Goal: Check status

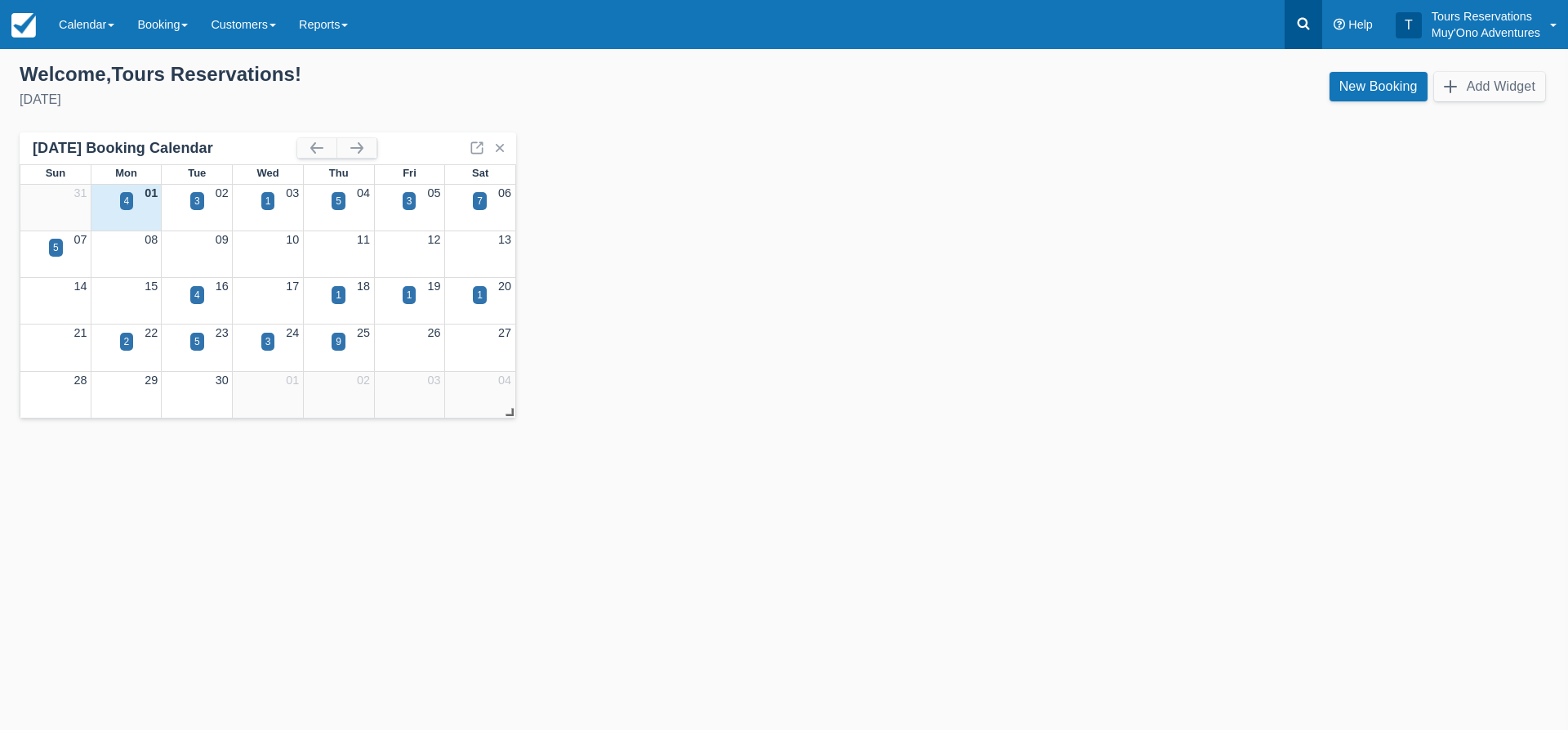
click at [1289, 14] on link at bounding box center [1303, 24] width 37 height 49
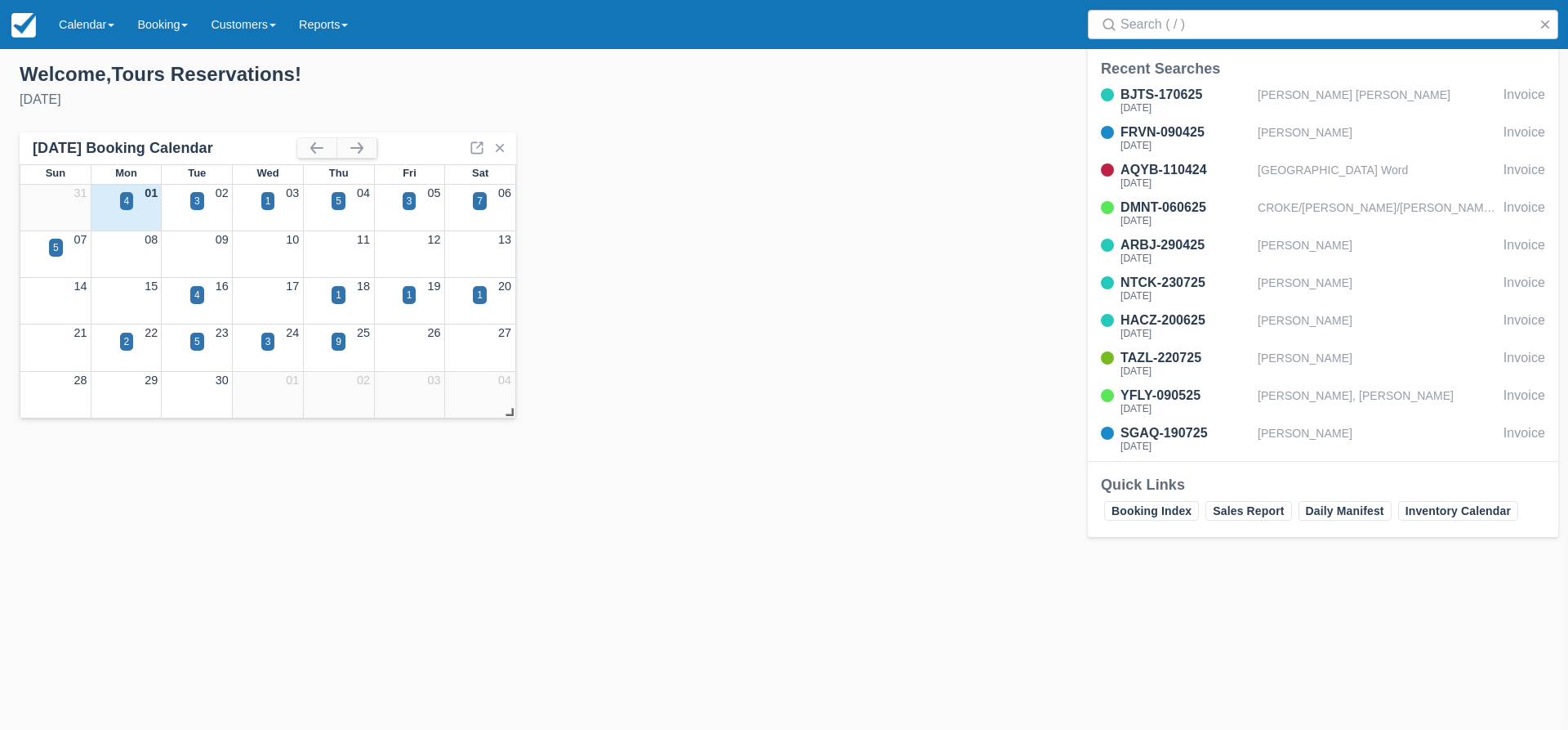
click at [1185, 6] on div "Search" at bounding box center [1323, 24] width 490 height 49
click at [1185, 10] on input "Search" at bounding box center [1325, 24] width 412 height 30
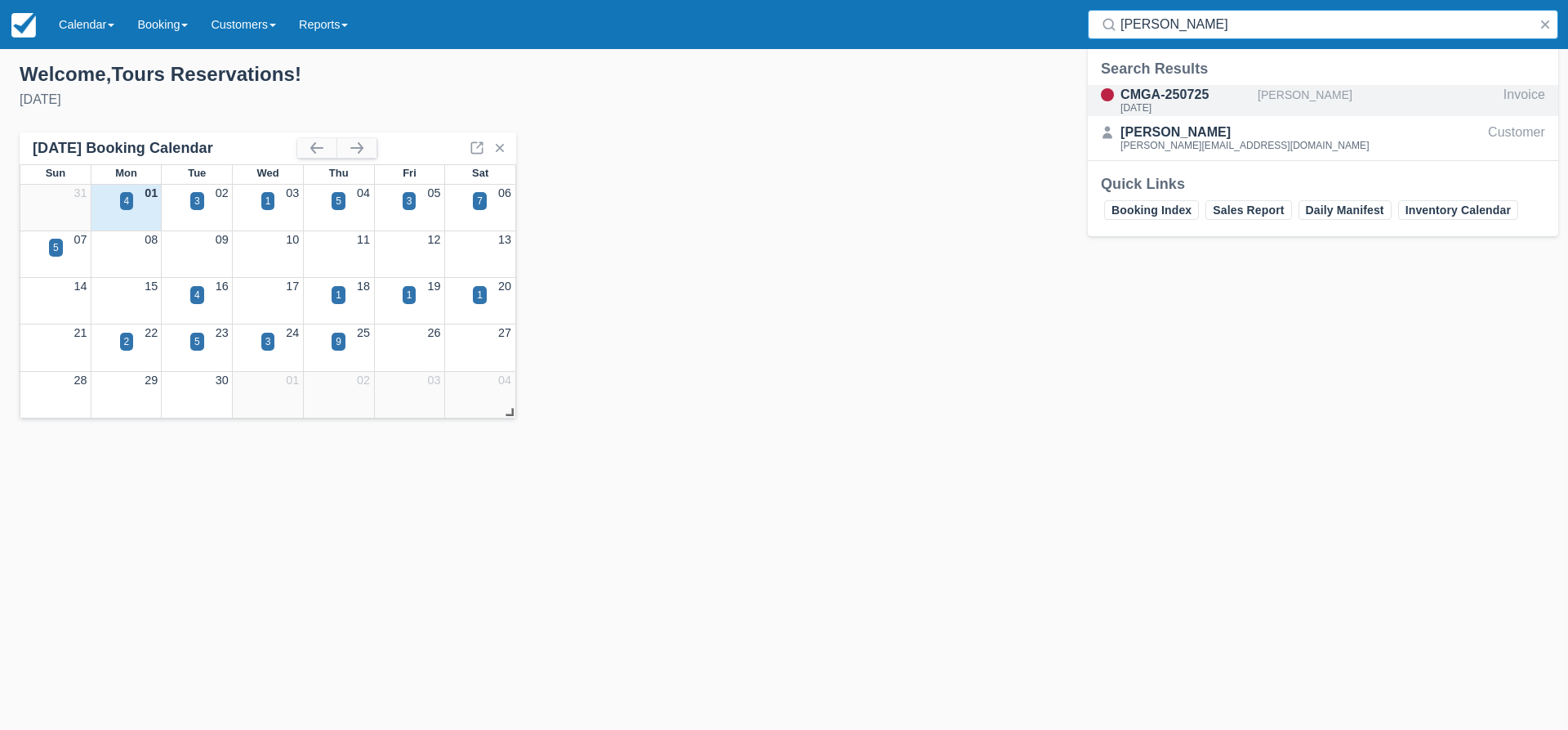
type input "benjamin les"
click at [1256, 102] on div "CMGA-250725 Tue Aug 5, 2025" at bounding box center [1173, 100] width 170 height 31
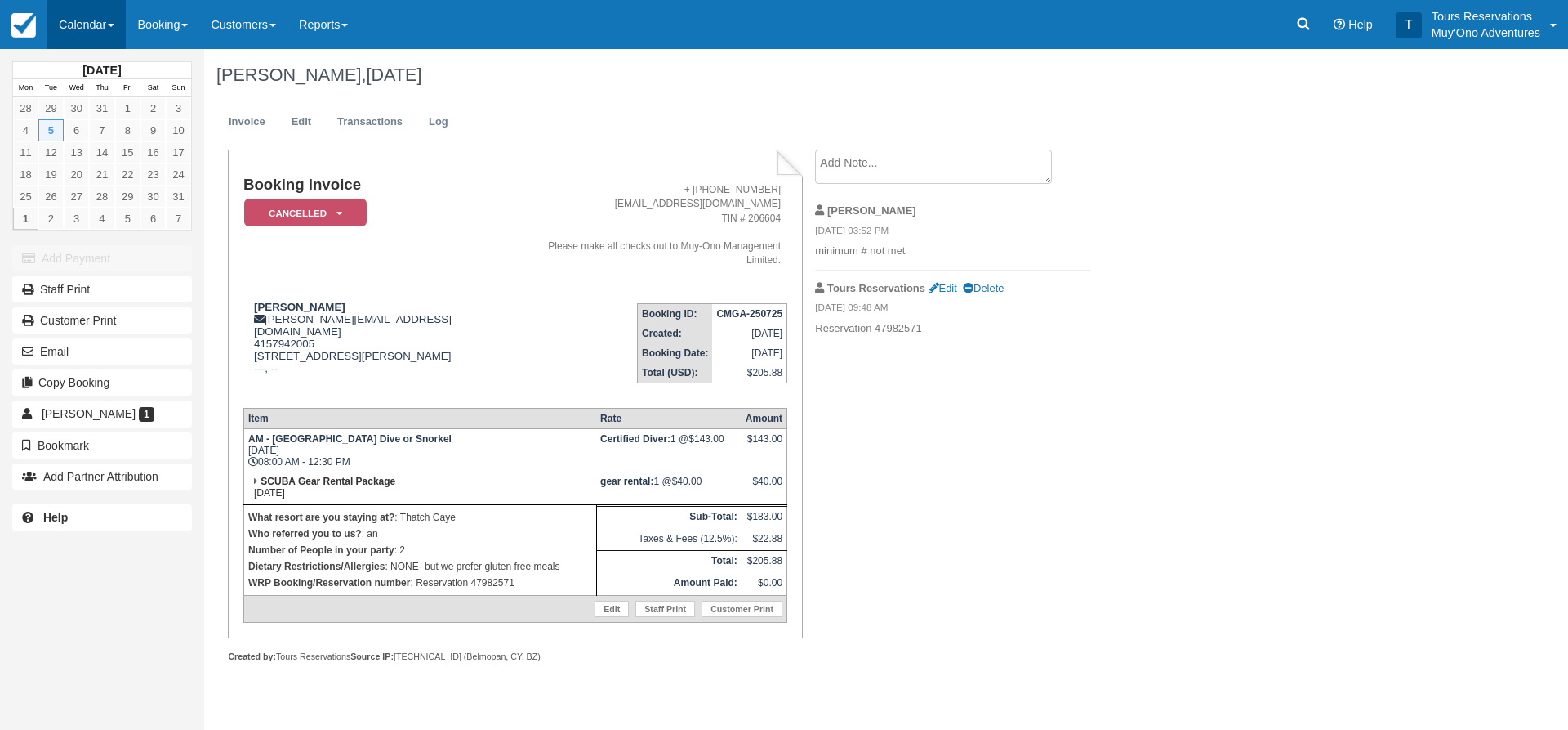
click at [94, 27] on link "Calendar" at bounding box center [87, 24] width 78 height 49
click at [117, 133] on link "Inventory" at bounding box center [112, 139] width 129 height 34
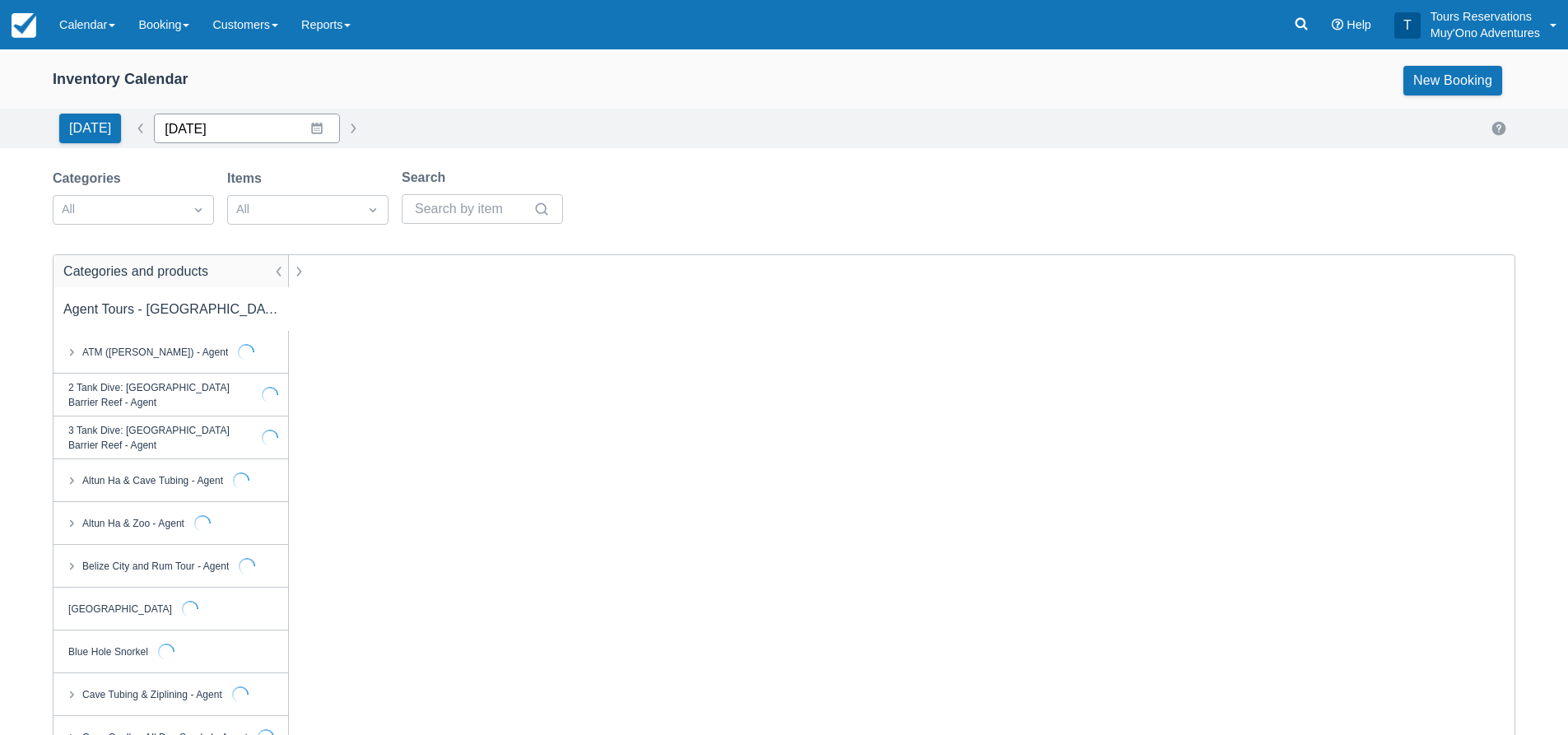
click at [234, 126] on input "[DATE]" at bounding box center [246, 128] width 186 height 30
